Goal: Information Seeking & Learning: Learn about a topic

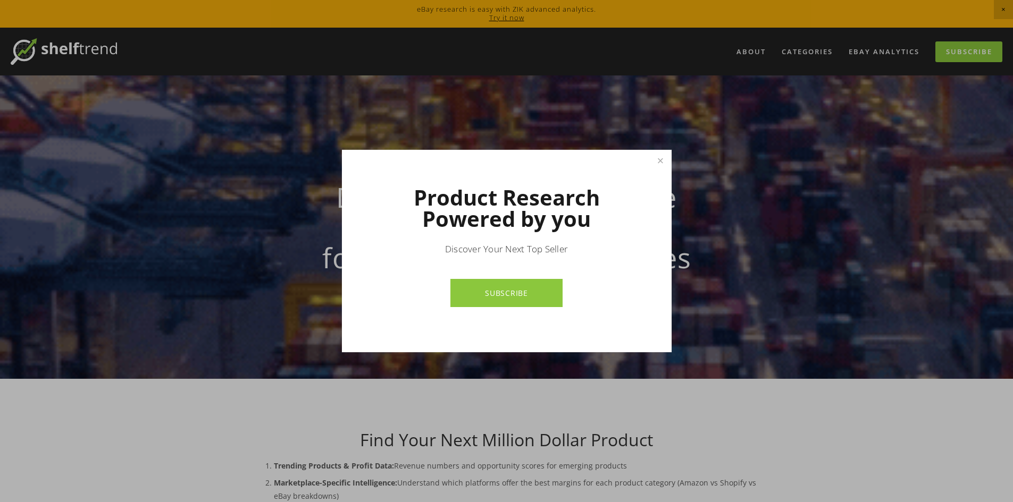
click at [250, 422] on div at bounding box center [506, 251] width 1013 height 502
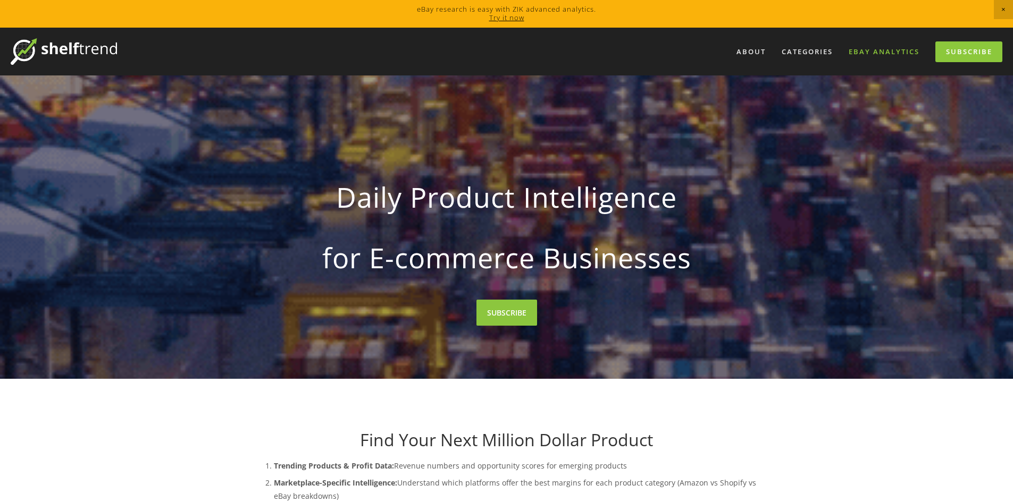
click at [876, 52] on link "eBay Analytics" at bounding box center [883, 52] width 85 height 18
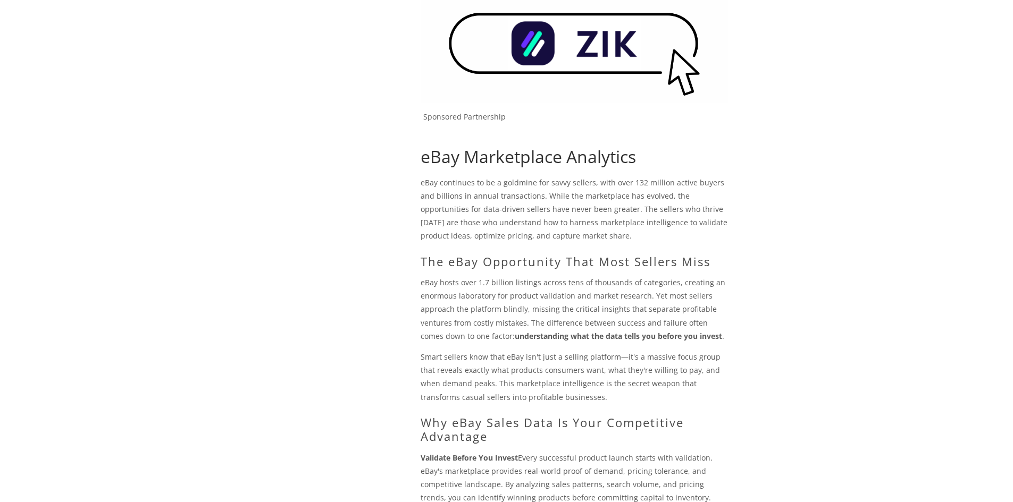
scroll to position [29, 0]
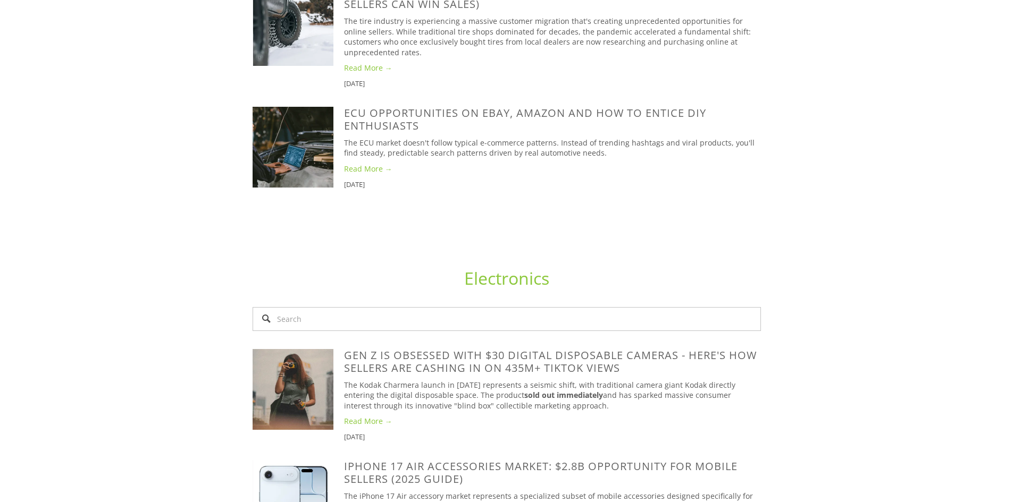
scroll to position [1240, 0]
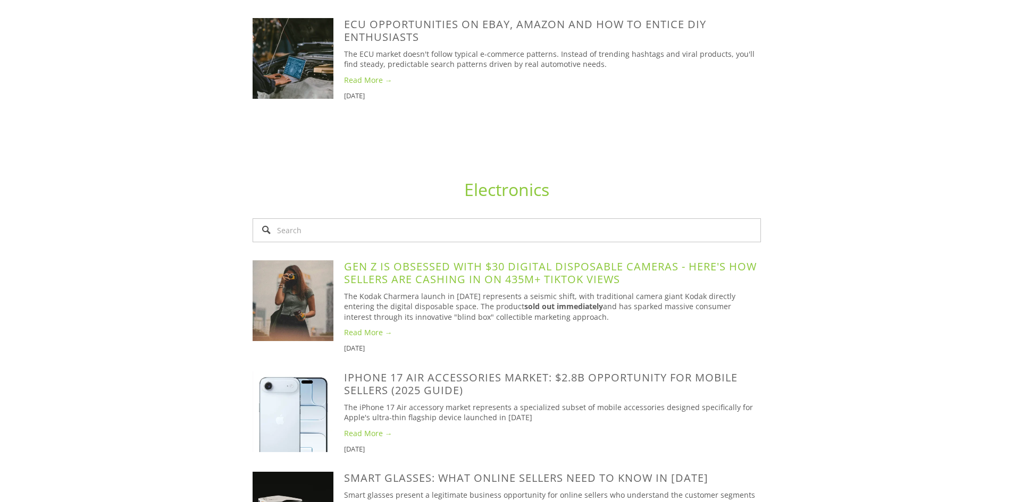
click at [453, 259] on link "Gen Z Is Obsessed With $30 Digital Disposable Cameras - Here's How Sellers Are …" at bounding box center [550, 272] width 412 height 27
